Goal: Download file/media

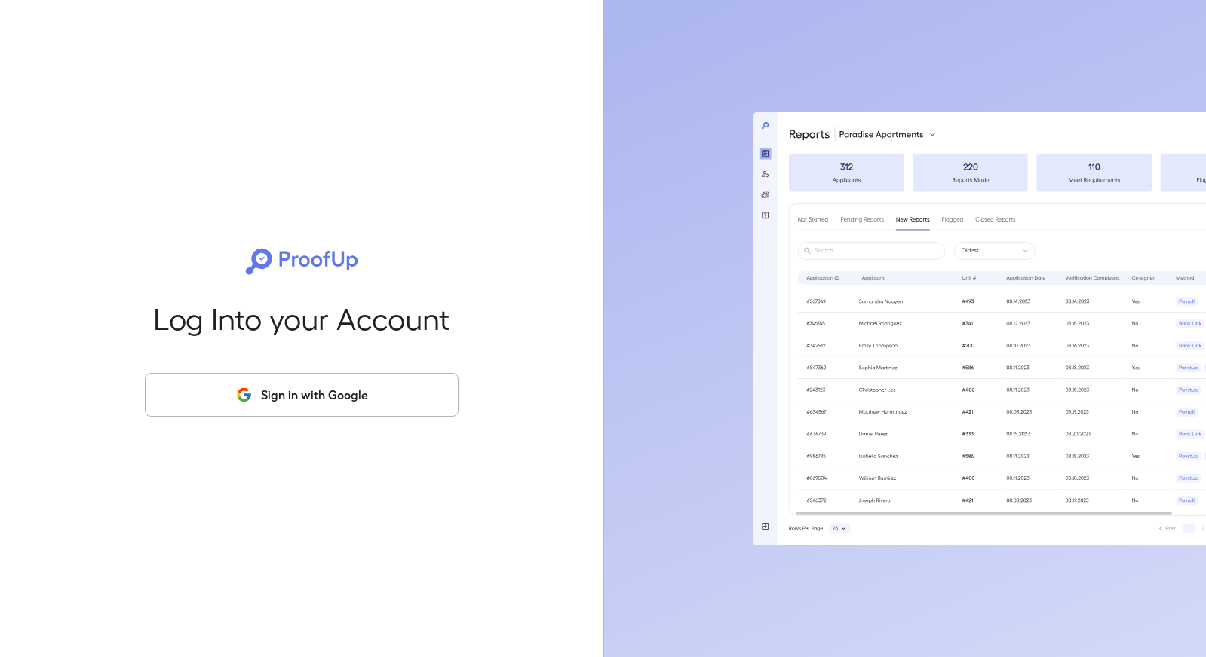
click at [264, 408] on button "Sign in with Google" at bounding box center [302, 395] width 314 height 44
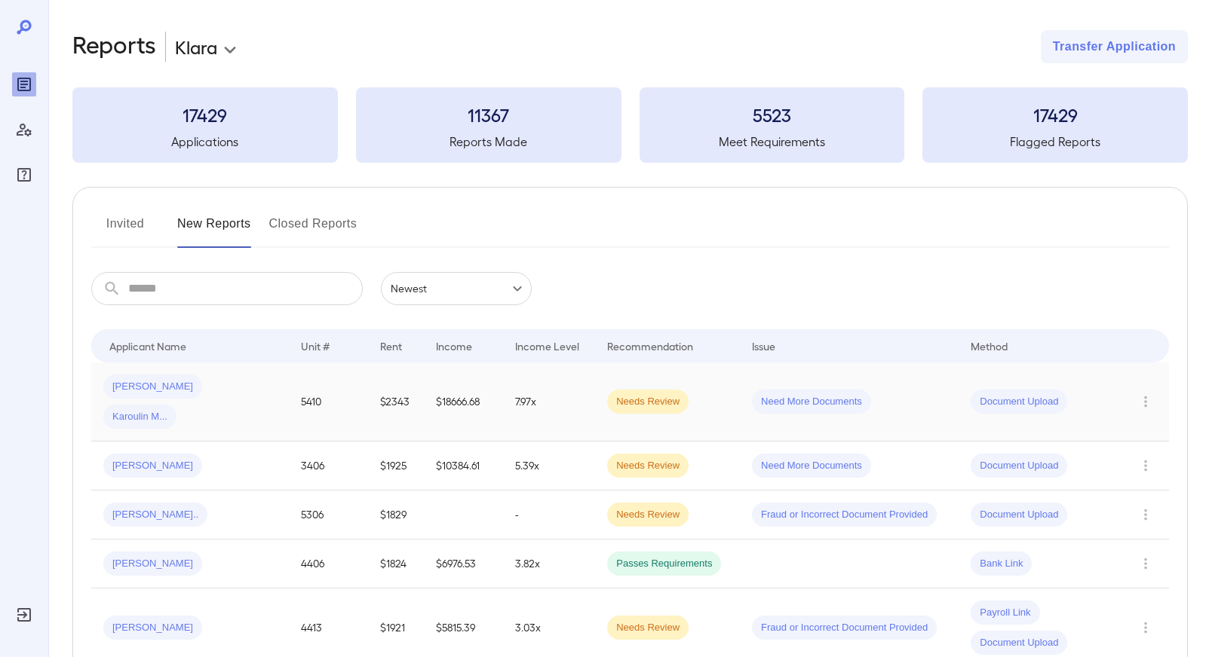
click at [269, 385] on div "Andrew W... Karoulin M..." at bounding box center [189, 402] width 173 height 54
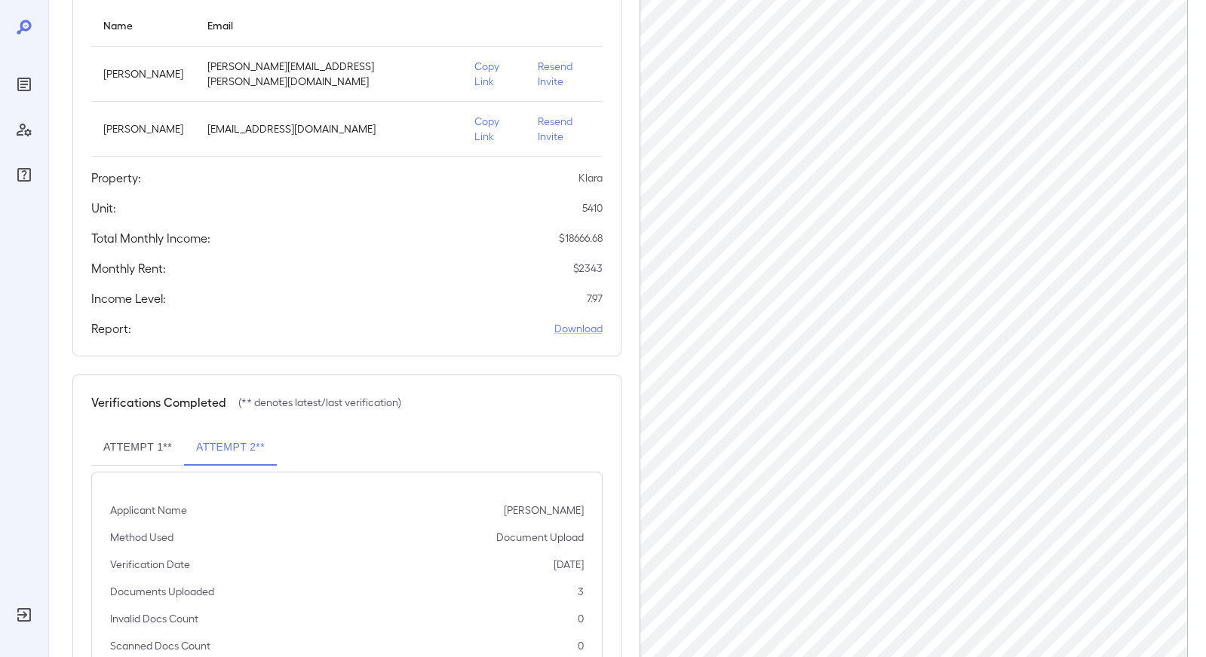
scroll to position [221, 0]
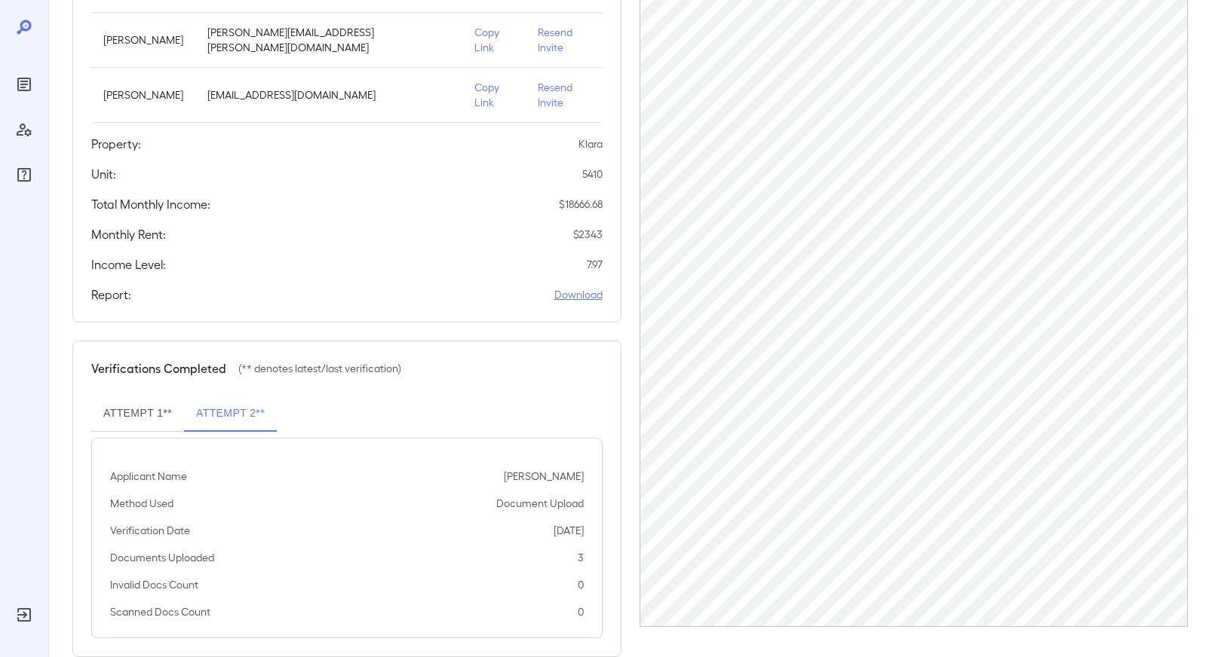
click at [575, 287] on link "Download" at bounding box center [578, 294] width 48 height 15
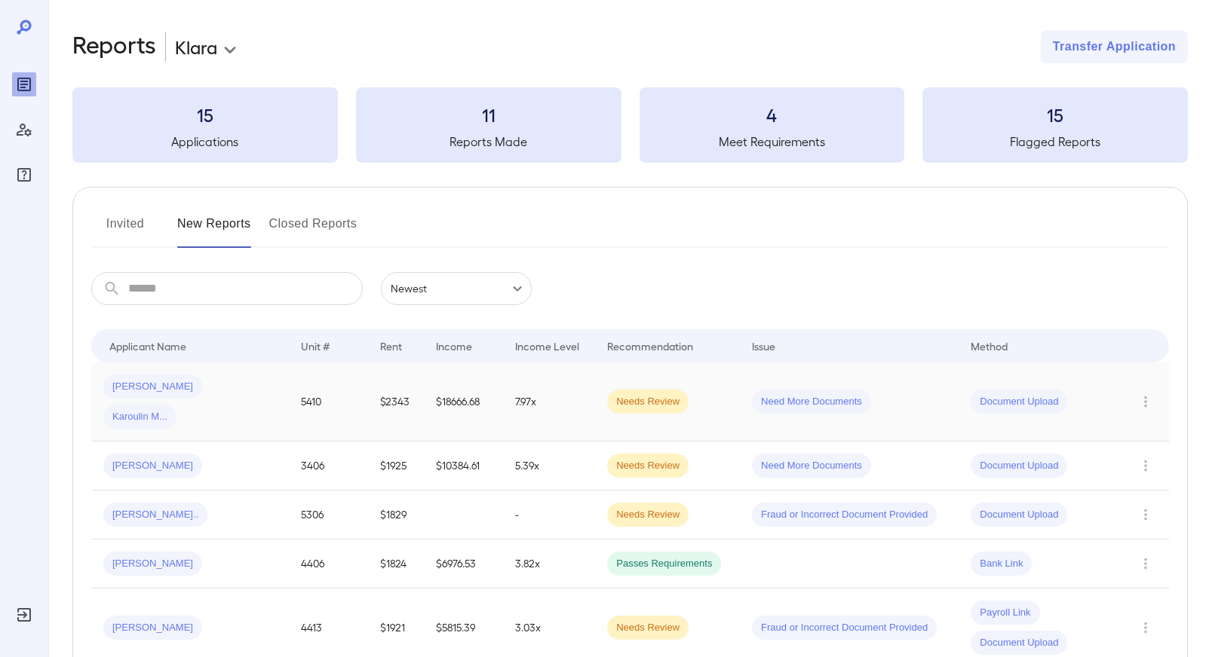
click at [176, 405] on div "Karoulin M..." at bounding box center [139, 417] width 73 height 24
